Goal: Task Accomplishment & Management: Use online tool/utility

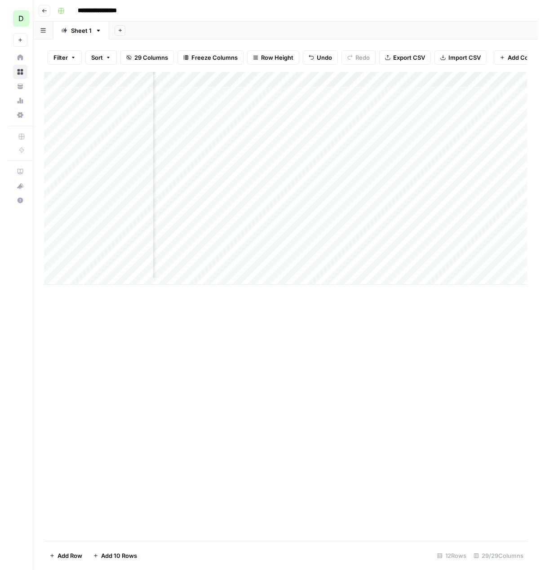
scroll to position [0, 580]
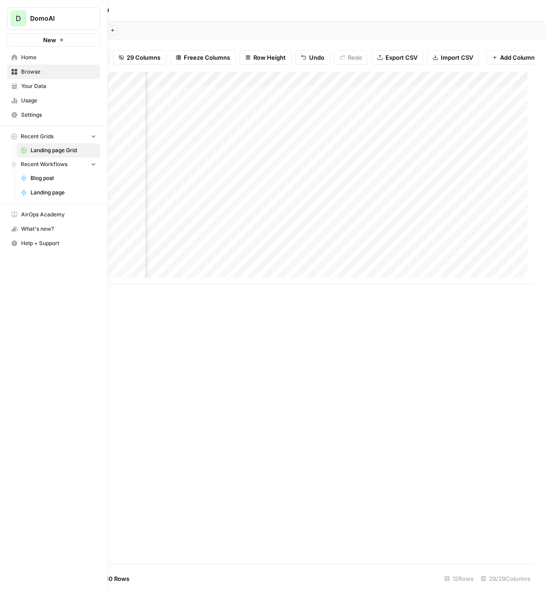
click at [24, 58] on span "Home" at bounding box center [58, 57] width 75 height 8
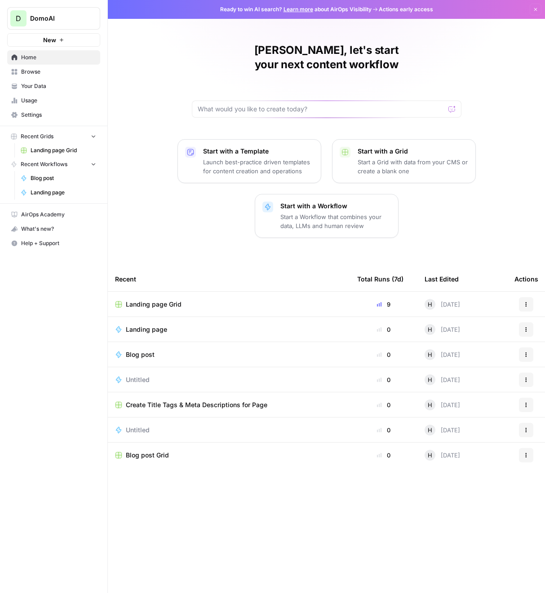
click at [35, 111] on span "Settings" at bounding box center [58, 115] width 75 height 8
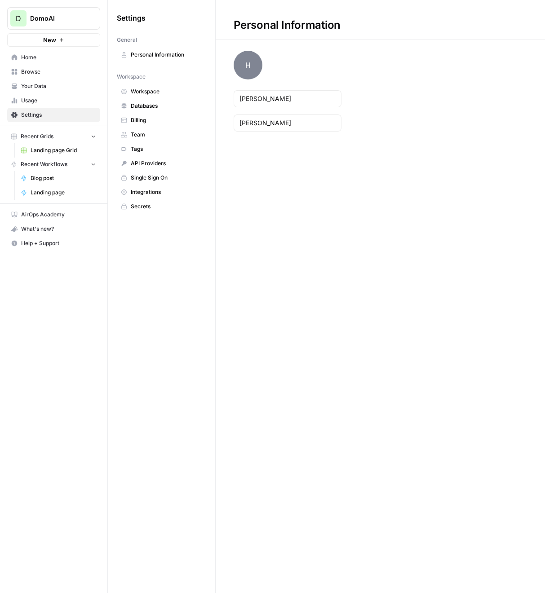
click at [142, 116] on span "Billing" at bounding box center [166, 120] width 71 height 8
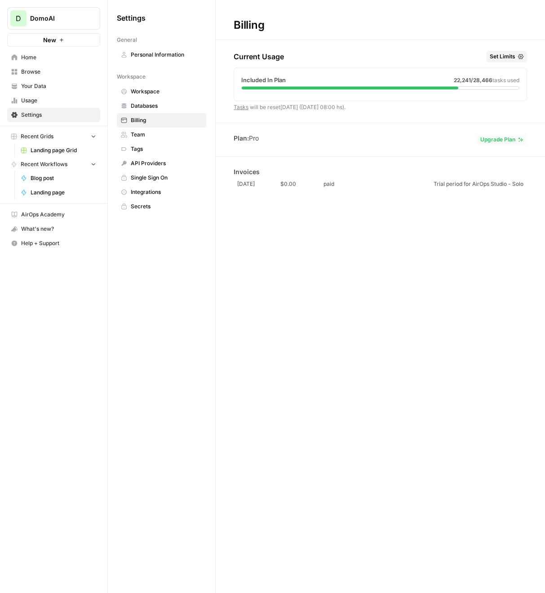
click at [492, 137] on span "Upgrade Plan" at bounding box center [497, 140] width 35 height 8
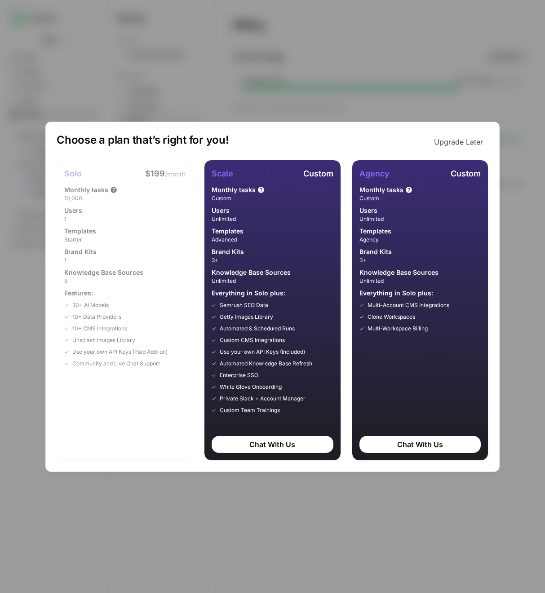
click at [491, 79] on div "Choose a plan that’s right for you! Upgrade Later Solo $199 /month Monthly task…" at bounding box center [272, 296] width 545 height 593
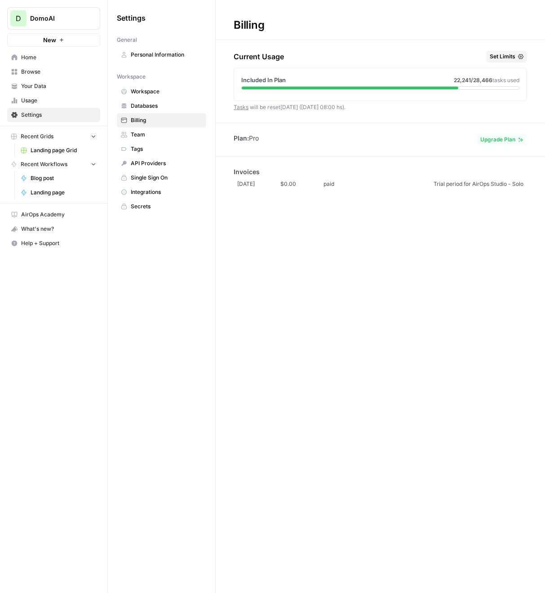
click at [506, 141] on span "Upgrade Plan" at bounding box center [497, 140] width 35 height 8
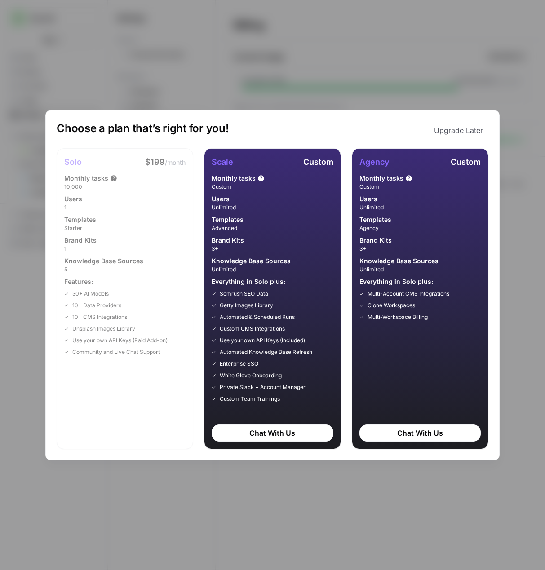
click at [458, 132] on button "Upgrade Later" at bounding box center [459, 130] width 60 height 18
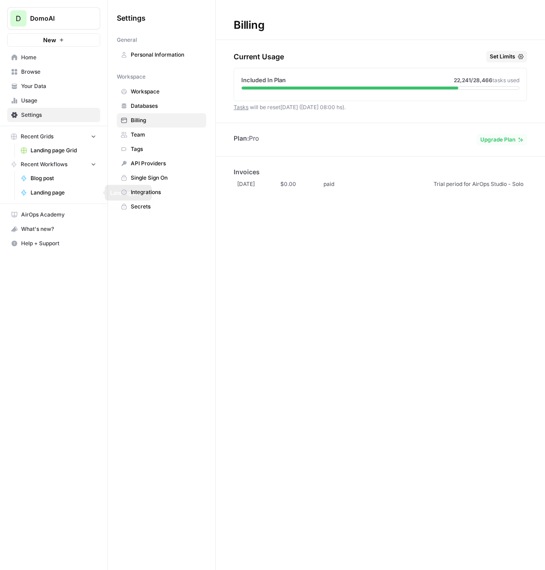
click at [36, 182] on link "Blog post" at bounding box center [59, 178] width 84 height 14
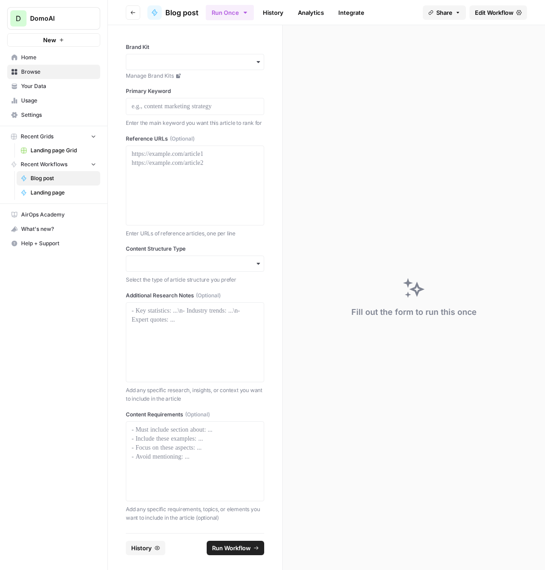
click at [502, 10] on span "Edit Workflow" at bounding box center [494, 12] width 39 height 9
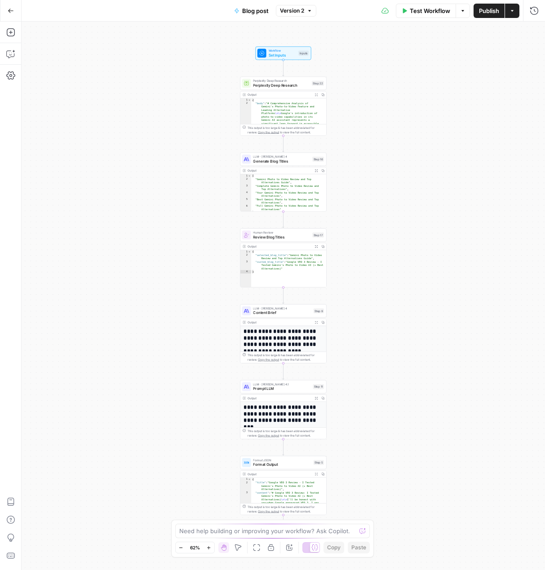
click at [268, 163] on span "Generate Blog Titles" at bounding box center [281, 160] width 57 height 5
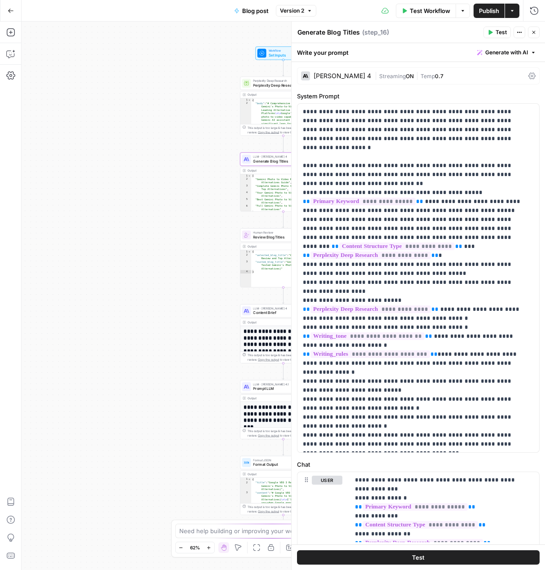
click at [255, 312] on span "Content Brief" at bounding box center [282, 312] width 58 height 5
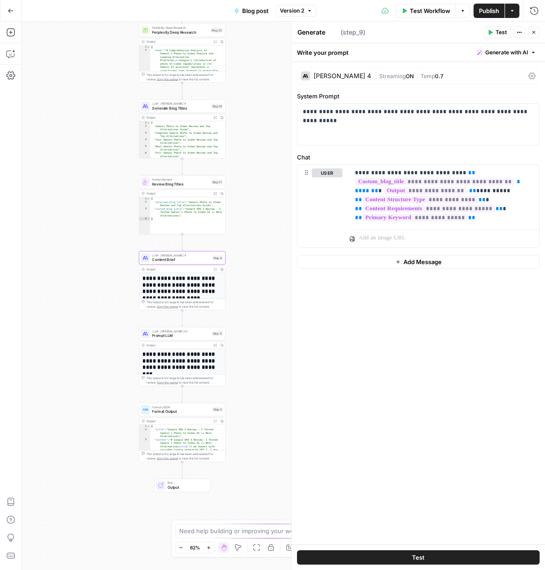
drag, startPoint x: 159, startPoint y: 321, endPoint x: 87, endPoint y: 273, distance: 86.8
click at [87, 273] on div "Workflow Set Inputs Inputs Perplexity Deep Research Perplexity Deep Research St…" at bounding box center [283, 296] width 523 height 549
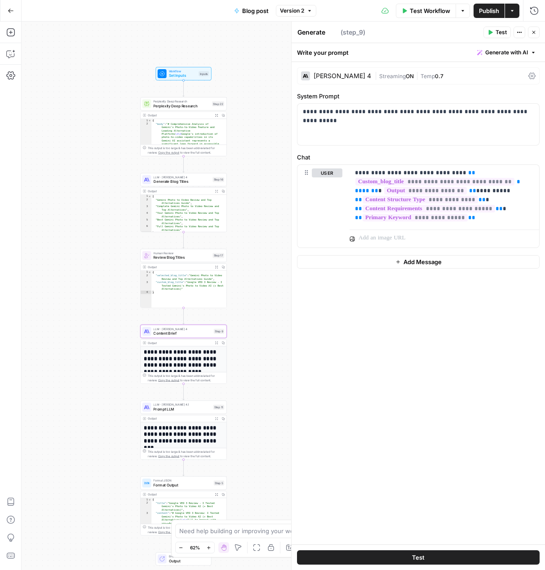
click at [186, 102] on span "Perplexity Deep Research" at bounding box center [181, 101] width 56 height 4
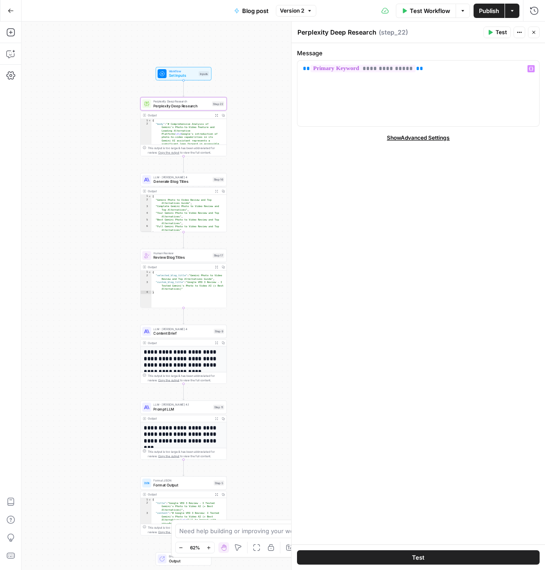
click at [530, 32] on icon "button" at bounding box center [533, 32] width 3 height 3
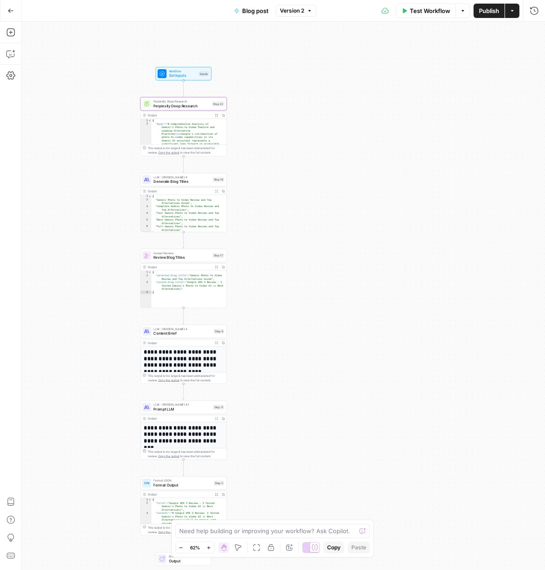
click at [218, 114] on button "Expand Output" at bounding box center [216, 115] width 7 height 7
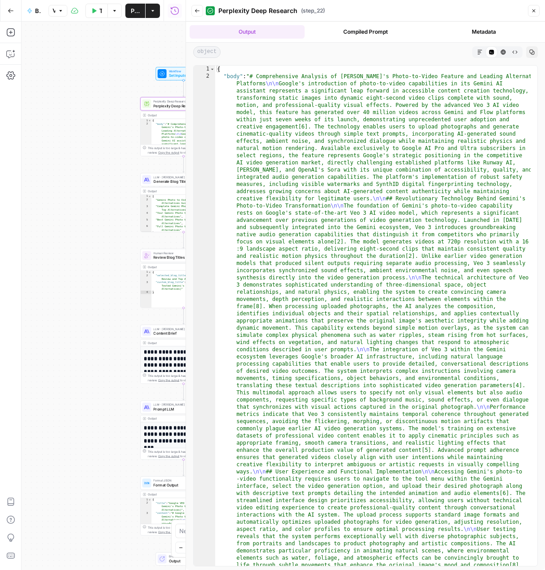
click at [481, 55] on button "Markdown" at bounding box center [480, 52] width 12 height 12
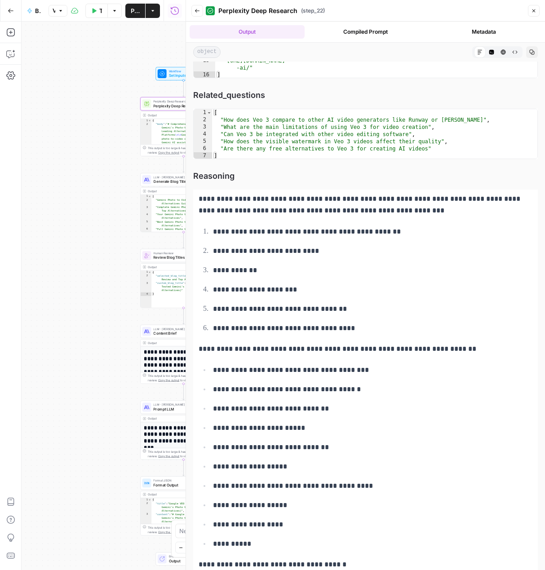
scroll to position [5667, 0]
